Goal: Complete application form

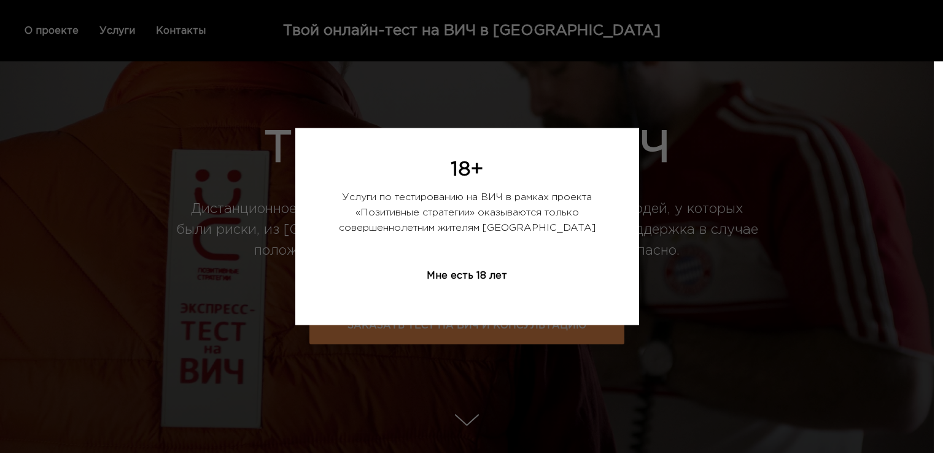
click at [493, 276] on div "Мне есть 18 лет" at bounding box center [467, 275] width 142 height 37
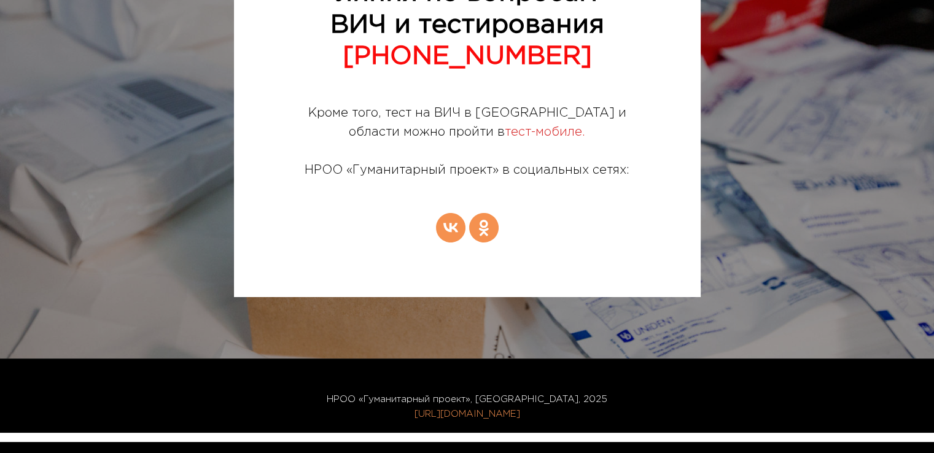
scroll to position [4196, 0]
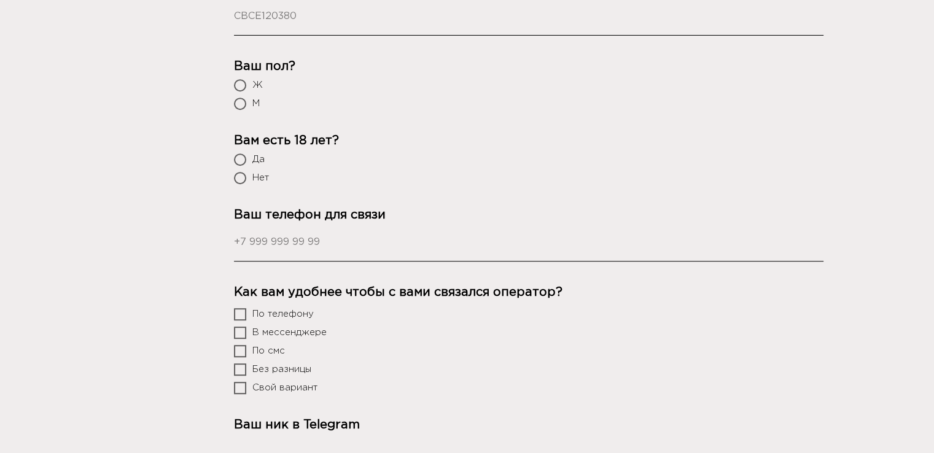
scroll to position [623, 0]
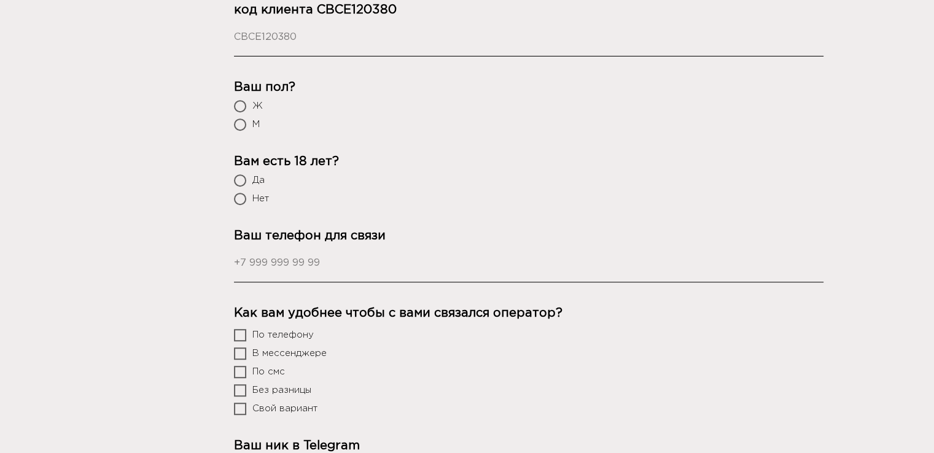
click at [251, 193] on label "Нет" at bounding box center [528, 199] width 589 height 12
click at [245, 196] on input "Нет" at bounding box center [241, 200] width 8 height 8
radio input "true"
click at [252, 174] on div "Да Нет" at bounding box center [528, 189] width 589 height 31
click at [255, 176] on span "Да" at bounding box center [258, 180] width 12 height 9
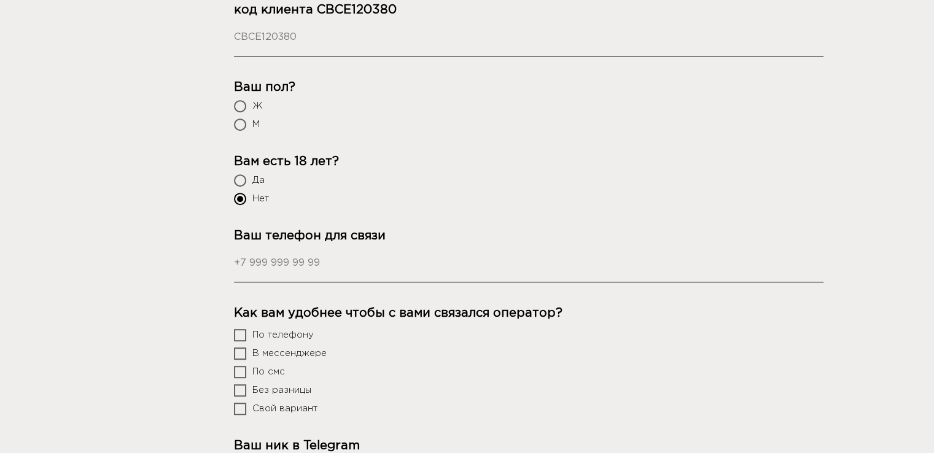
click at [245, 177] on input "Да" at bounding box center [241, 181] width 8 height 8
radio input "true"
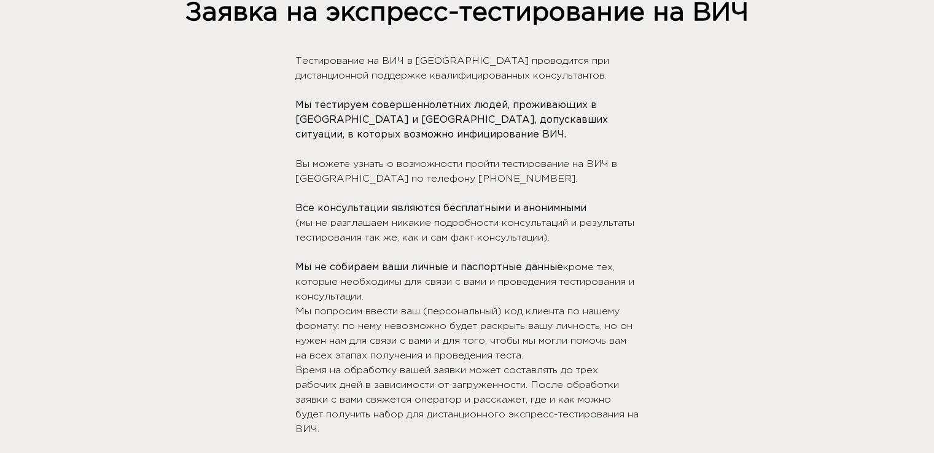
scroll to position [0, 0]
